Goal: Task Accomplishment & Management: Use online tool/utility

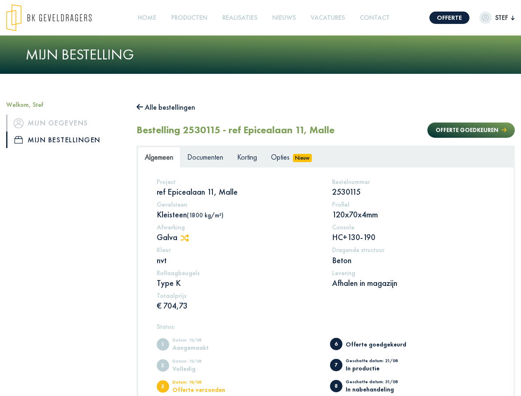
click at [57, 18] on img at bounding box center [48, 17] width 85 height 27
click at [441, 18] on link "Offerte" at bounding box center [449, 18] width 40 height 12
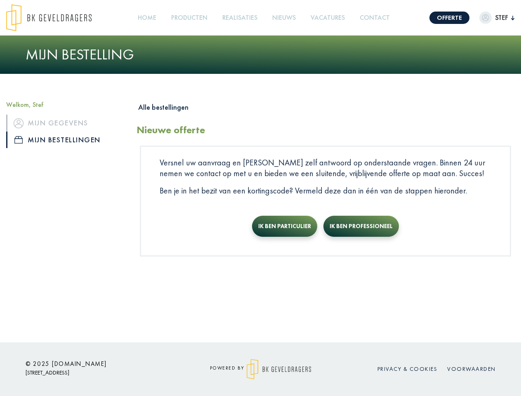
click at [488, 18] on img "button" at bounding box center [485, 18] width 12 height 12
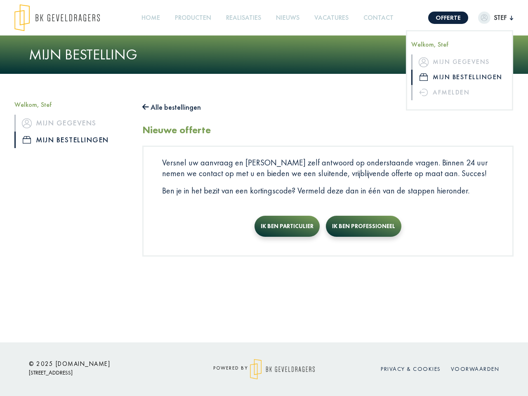
click at [191, 18] on link "Producten +" at bounding box center [193, 18] width 43 height 19
click at [170, 107] on button "Alle bestellingen" at bounding box center [171, 107] width 59 height 13
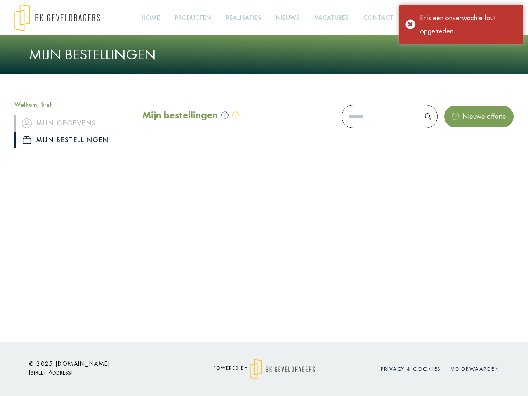
click at [463, 130] on div "Mijn bestellingen Nieuwe offerte" at bounding box center [327, 118] width 371 height 35
click at [189, 238] on div "Offerte Stef Welkom, Stef Mijn gegevens Mijn bestellingen Afmelden Home Product…" at bounding box center [264, 171] width 528 height 342
